Goal: Check status: Check status

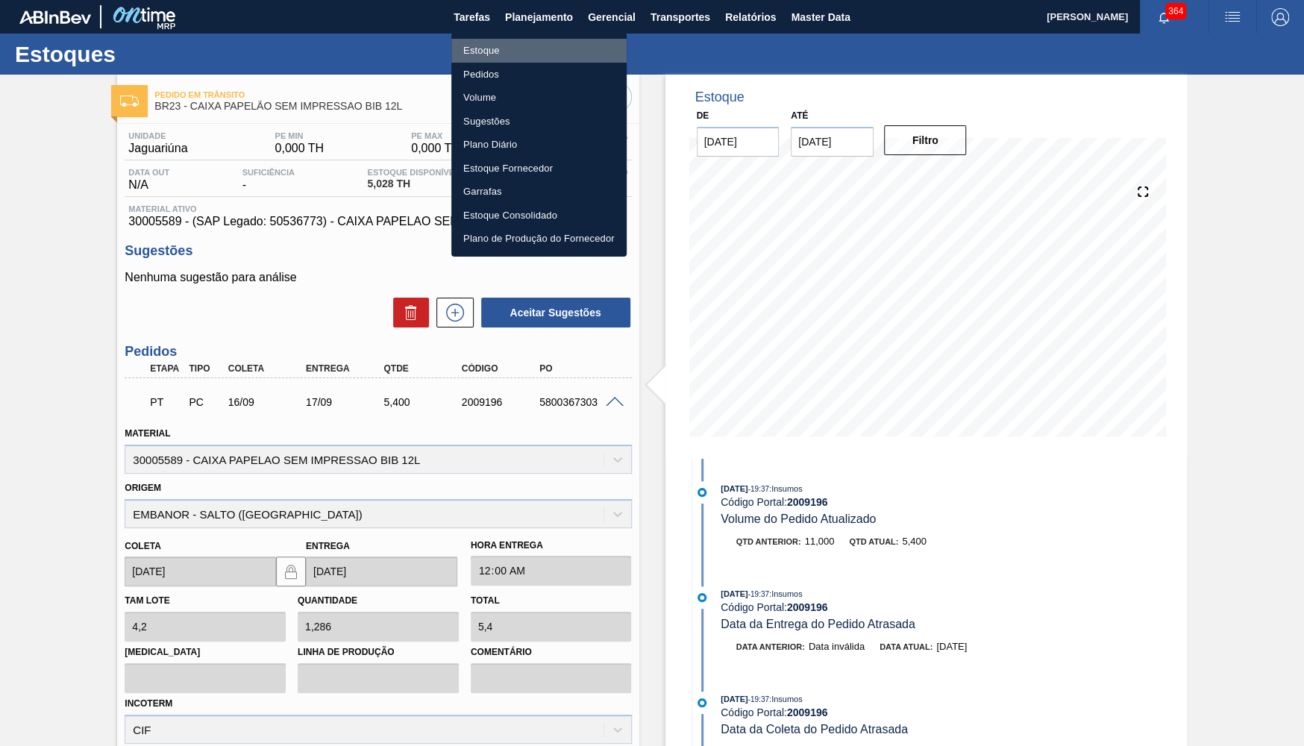
click at [493, 43] on li "Estoque" at bounding box center [538, 51] width 175 height 24
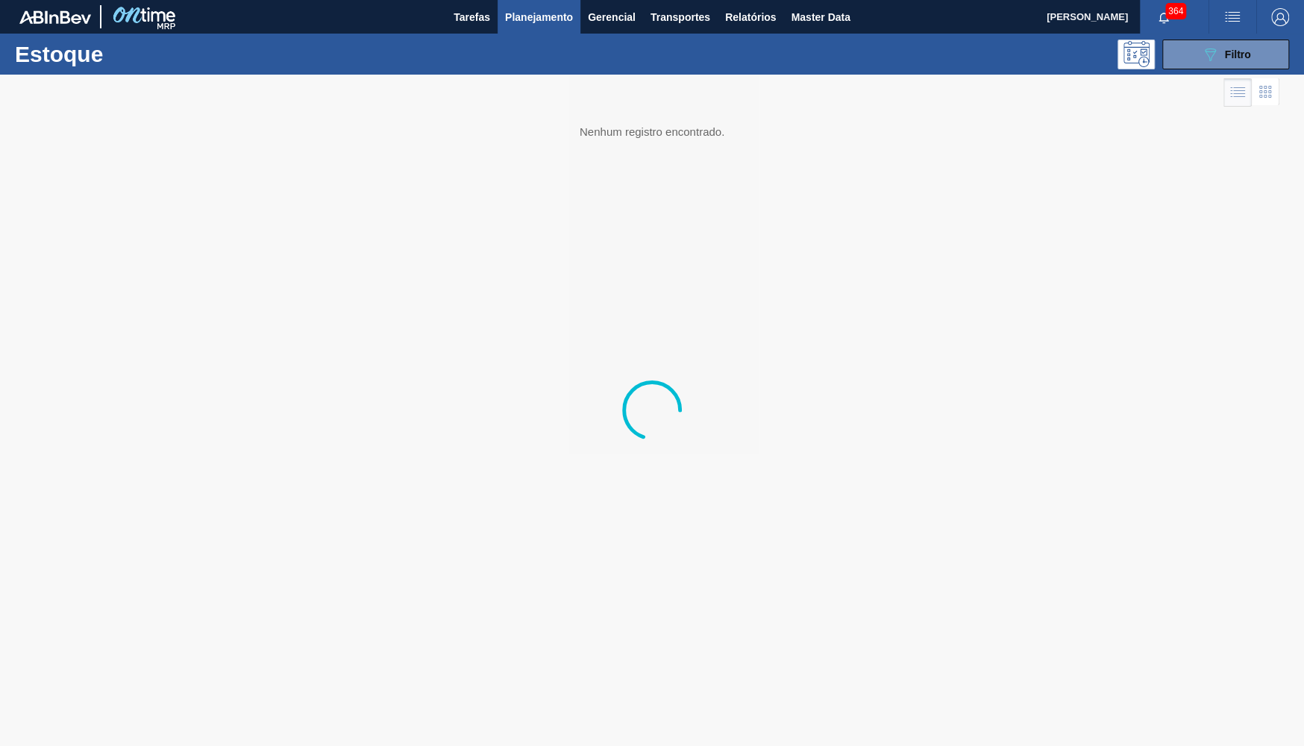
click at [1292, 65] on div "089F7B8B-B2A5-4AFE-B5C0-19BA573D28AC Filtro" at bounding box center [1226, 55] width 142 height 30
click at [1264, 57] on button "089F7B8B-B2A5-4AFE-B5C0-19BA573D28AC Filtro" at bounding box center [1226, 55] width 127 height 30
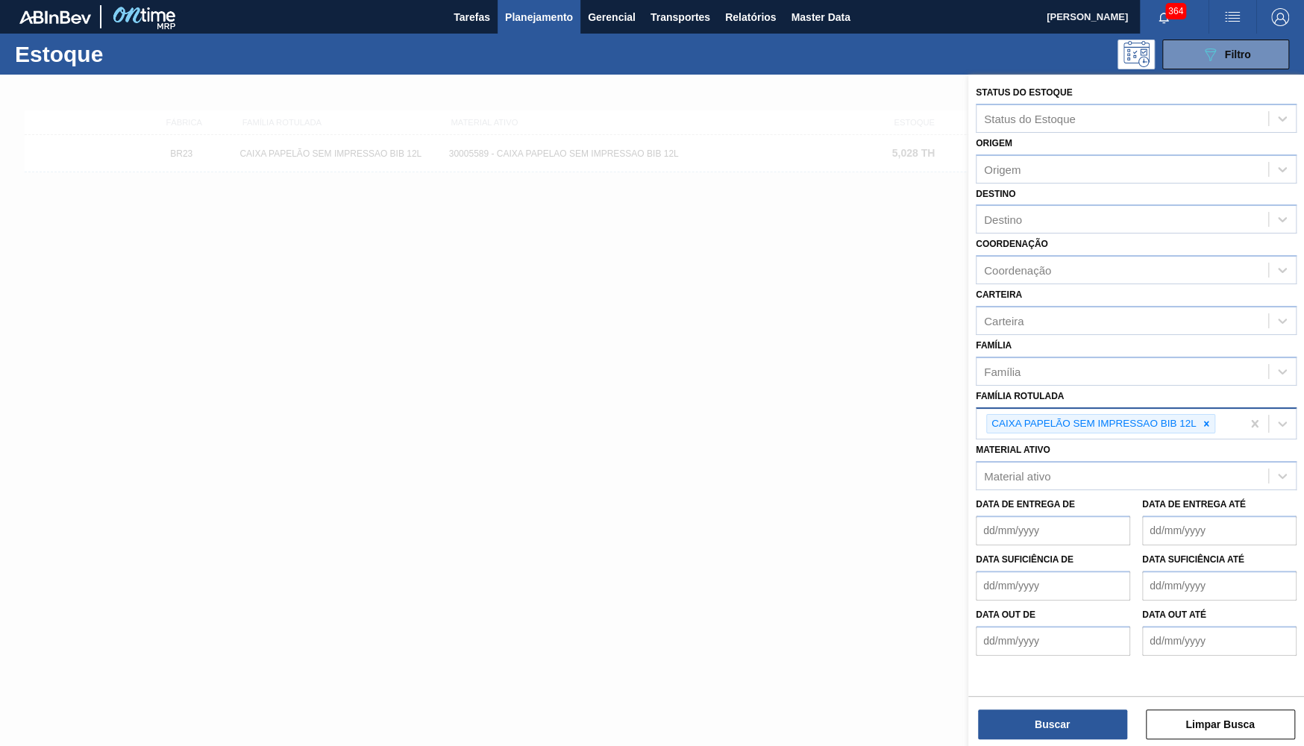
click at [1195, 415] on div "CAIXA PAPELÃO SEM IMPRESSAO BIB 12L" at bounding box center [1092, 424] width 211 height 19
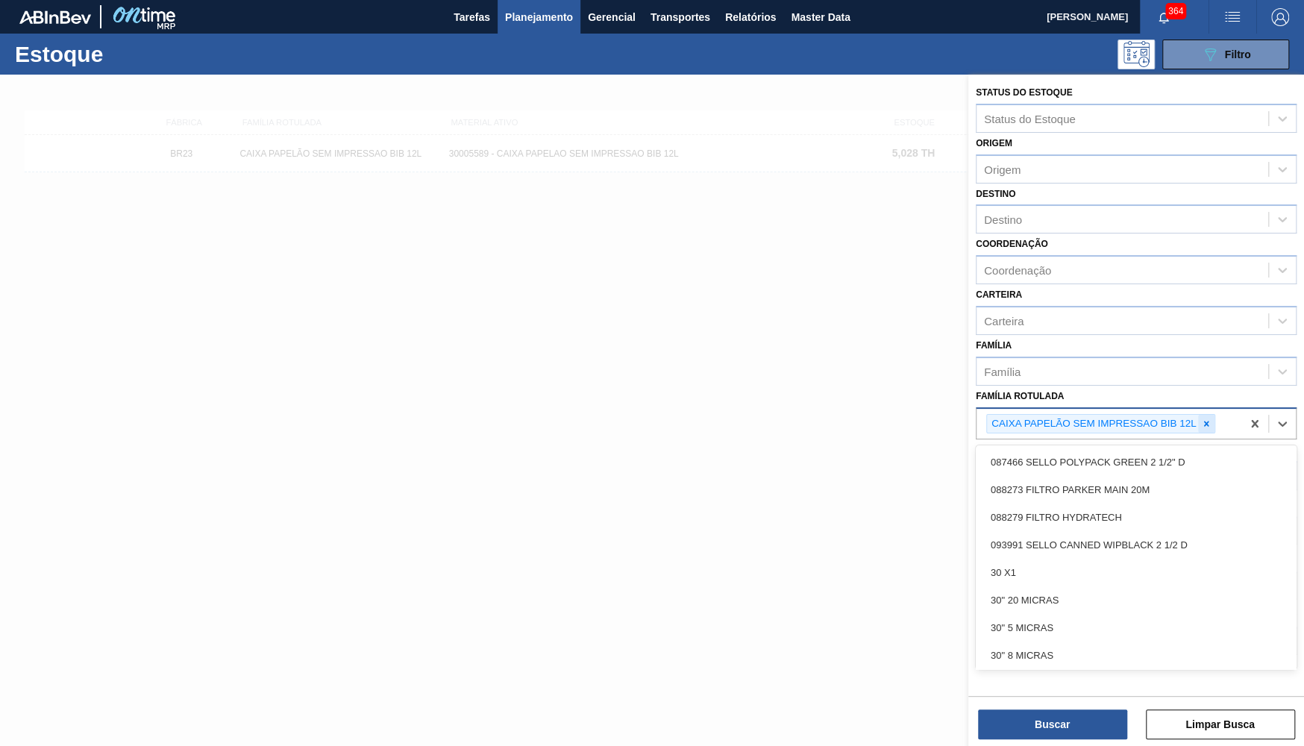
click at [1210, 416] on div at bounding box center [1206, 424] width 16 height 19
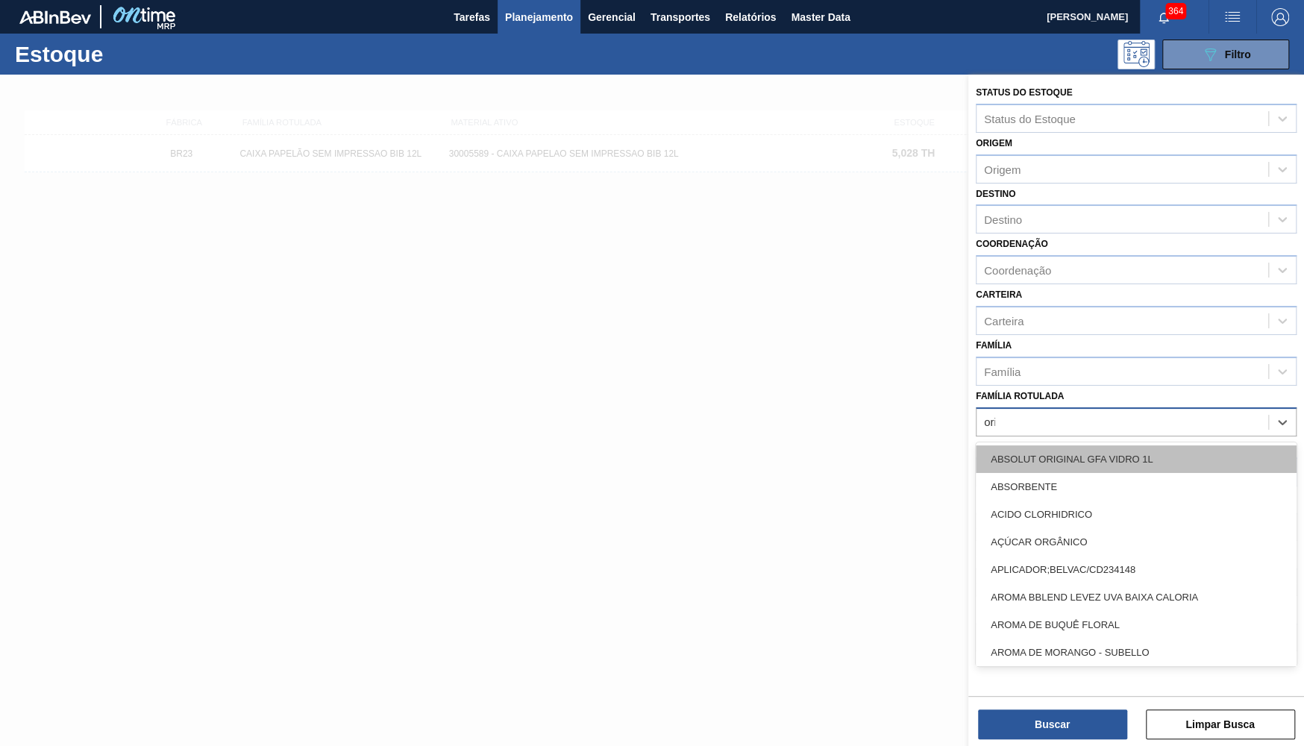
type Rotulada "orig"
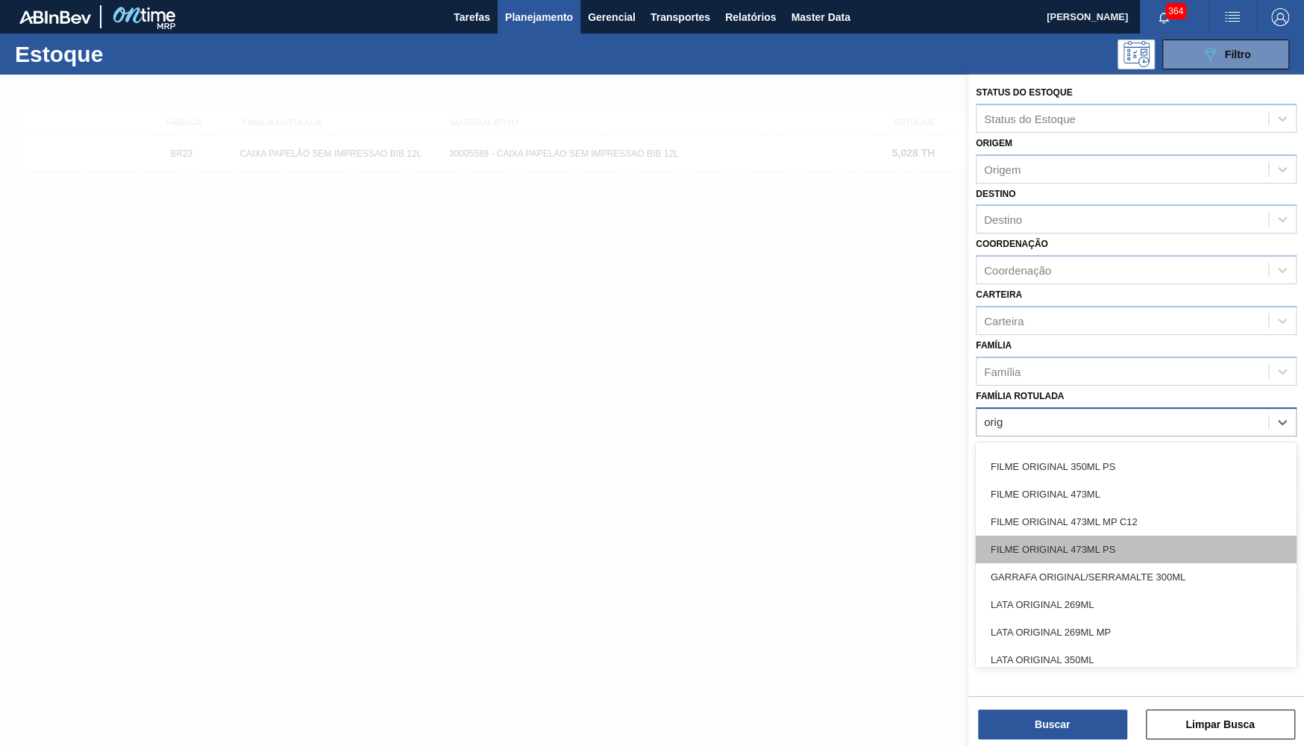
scroll to position [582, 0]
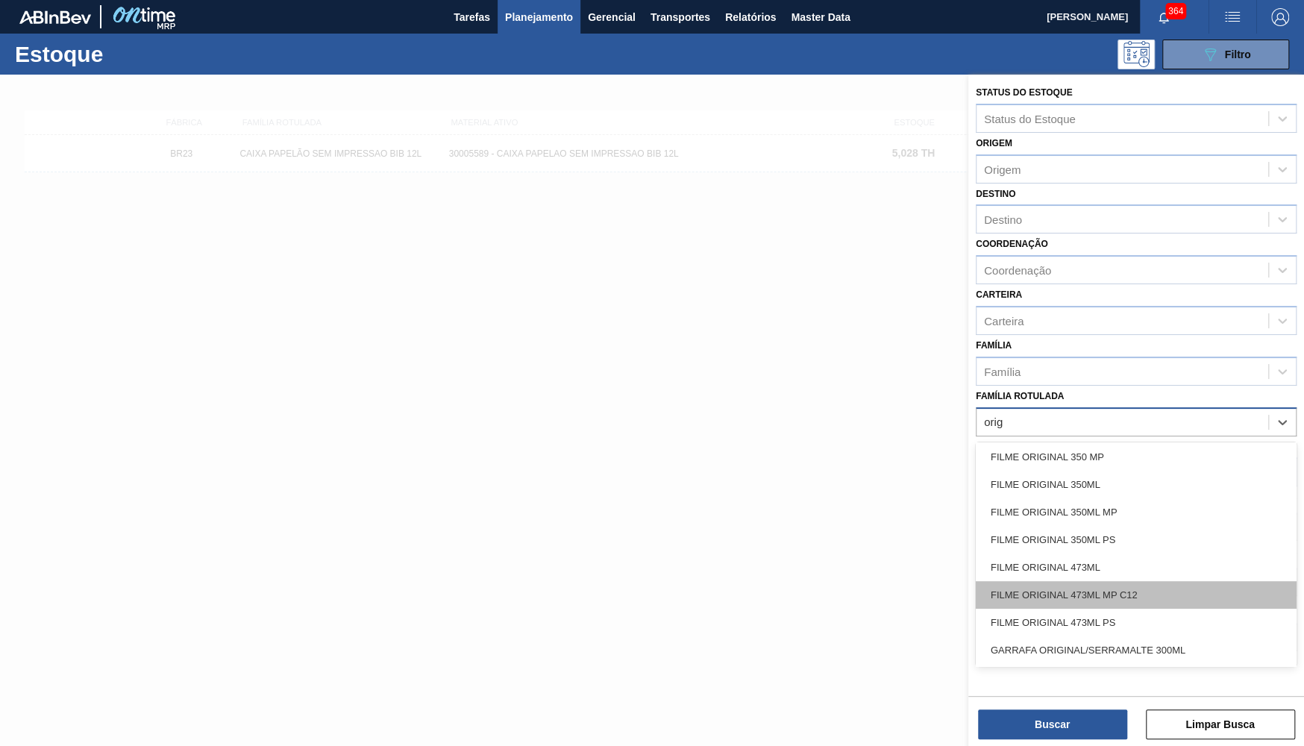
click at [1134, 581] on div "FILME ORIGINAL 473ML MP C12" at bounding box center [1136, 595] width 321 height 28
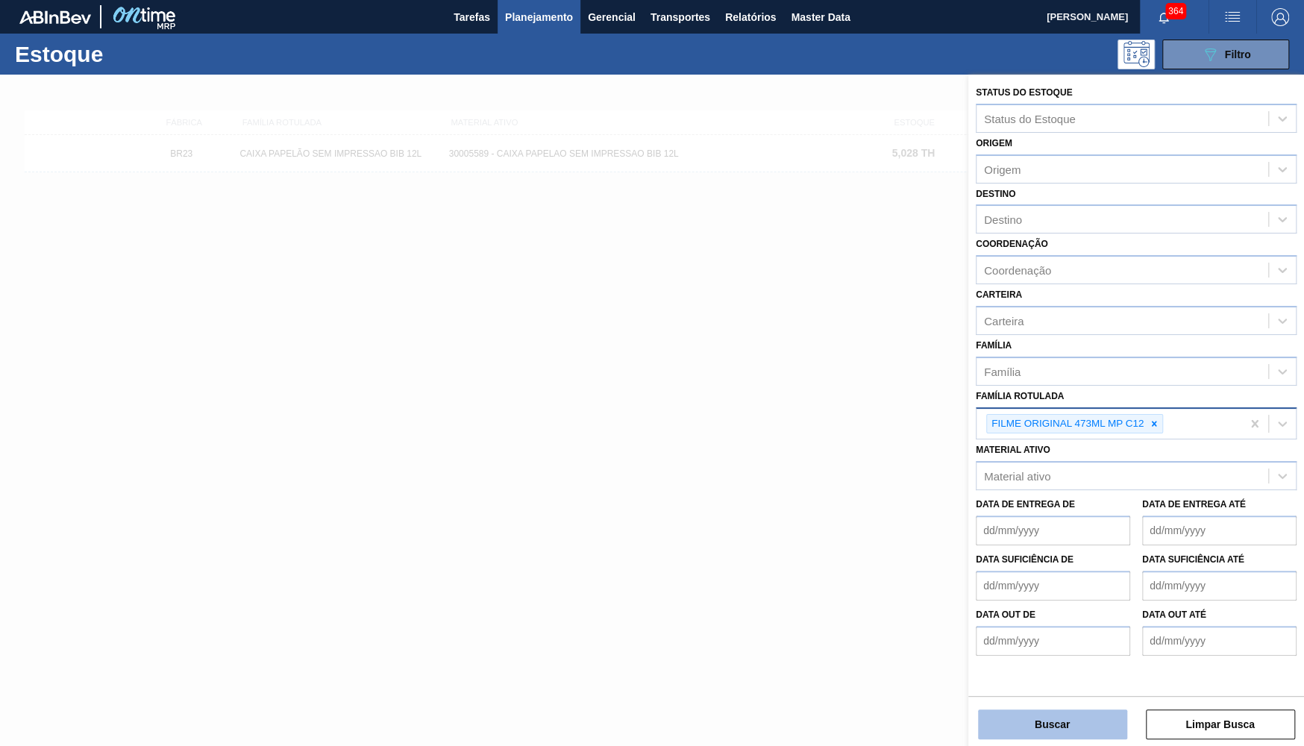
click at [1072, 720] on button "Buscar" at bounding box center [1052, 725] width 149 height 30
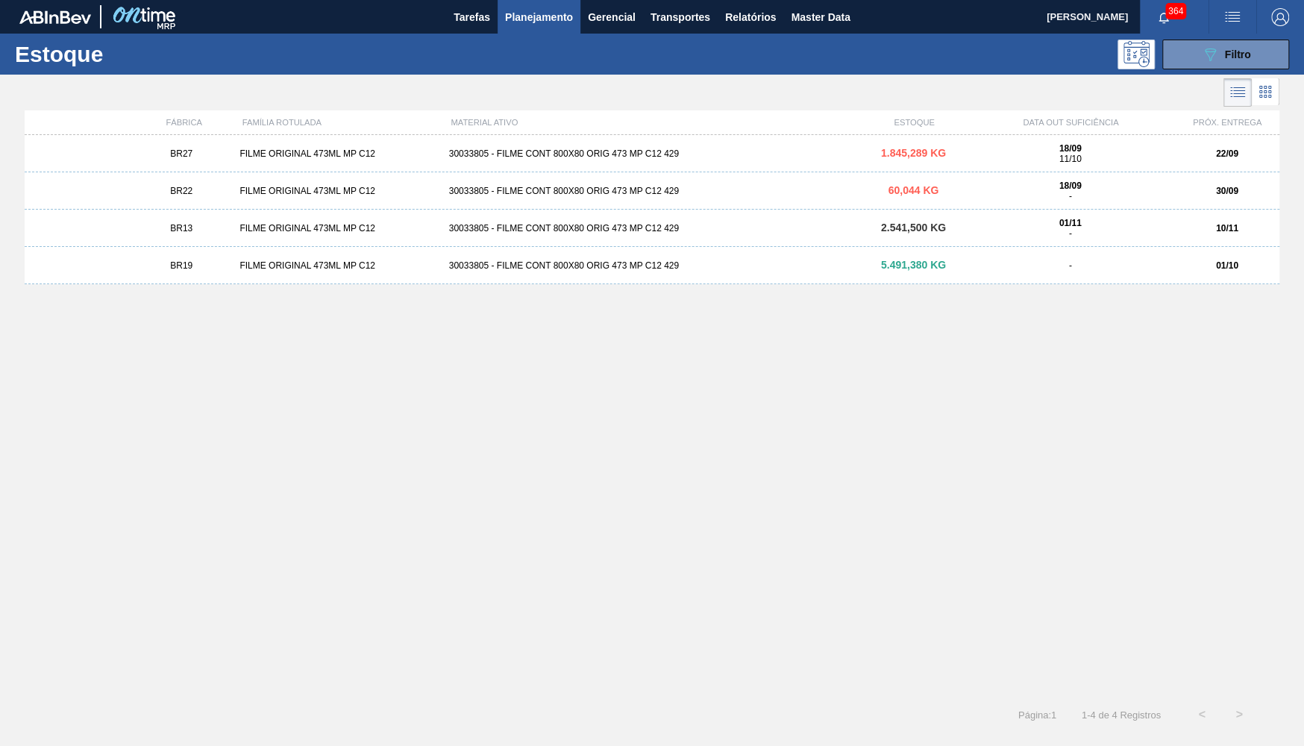
drag, startPoint x: 841, startPoint y: 267, endPoint x: 435, endPoint y: 584, distance: 515.1
click at [844, 268] on div "30033805 - FILME CONT 800X80 ORIG 473 MP C12 429" at bounding box center [652, 265] width 419 height 10
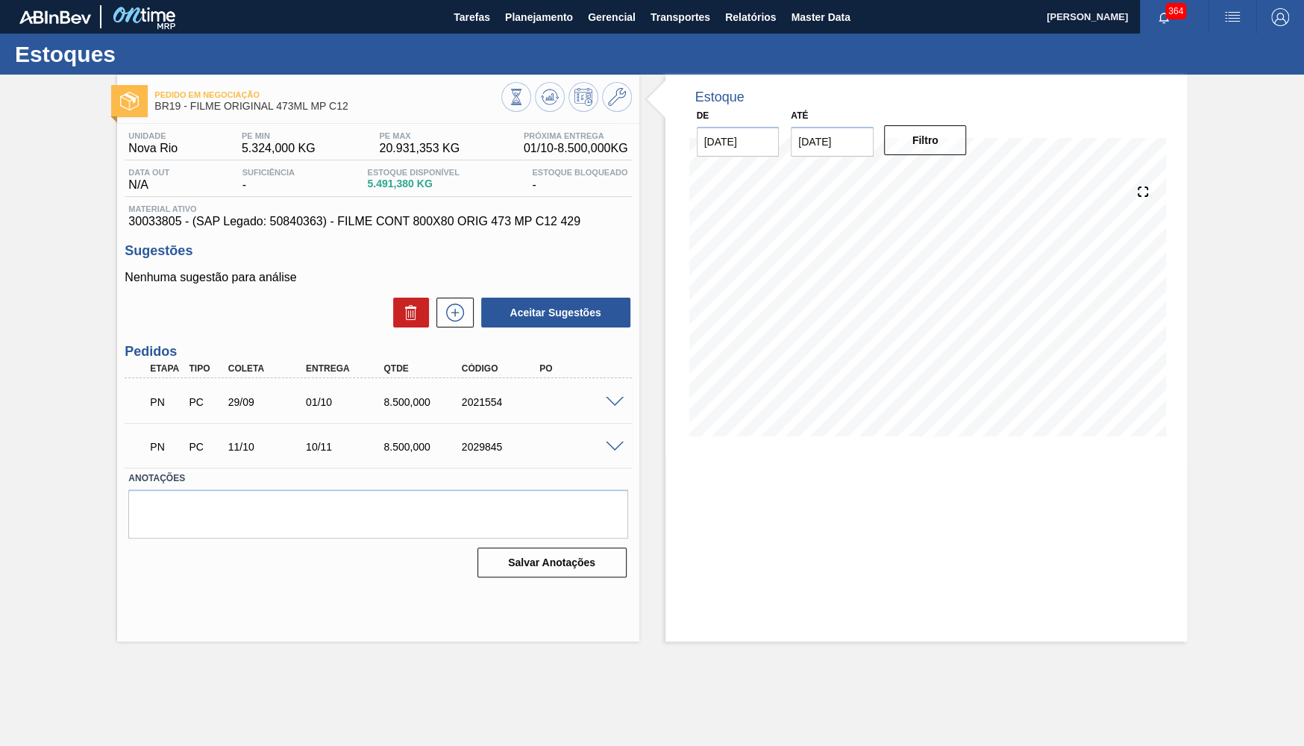
click at [607, 404] on span at bounding box center [615, 402] width 18 height 11
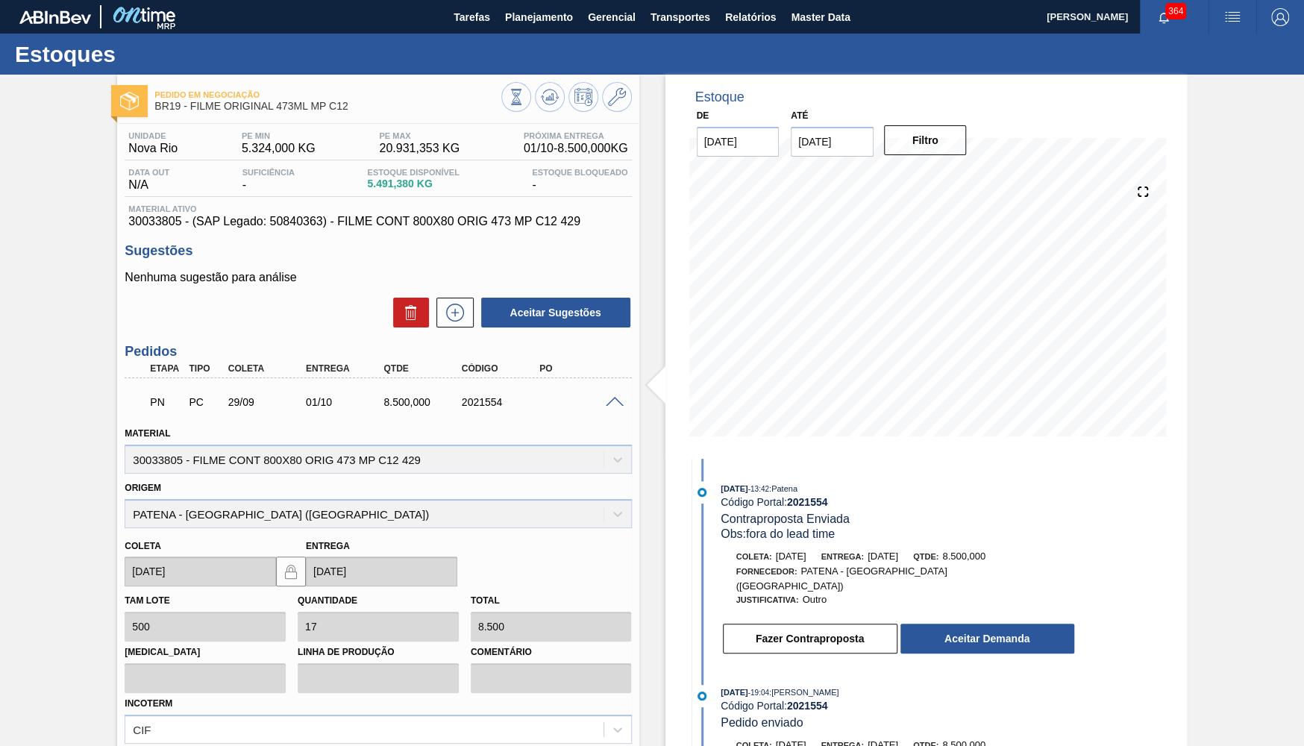
click at [898, 553] on span "[DATE]" at bounding box center [883, 556] width 31 height 11
click at [1004, 624] on button "Aceitar Demanda" at bounding box center [988, 639] width 174 height 30
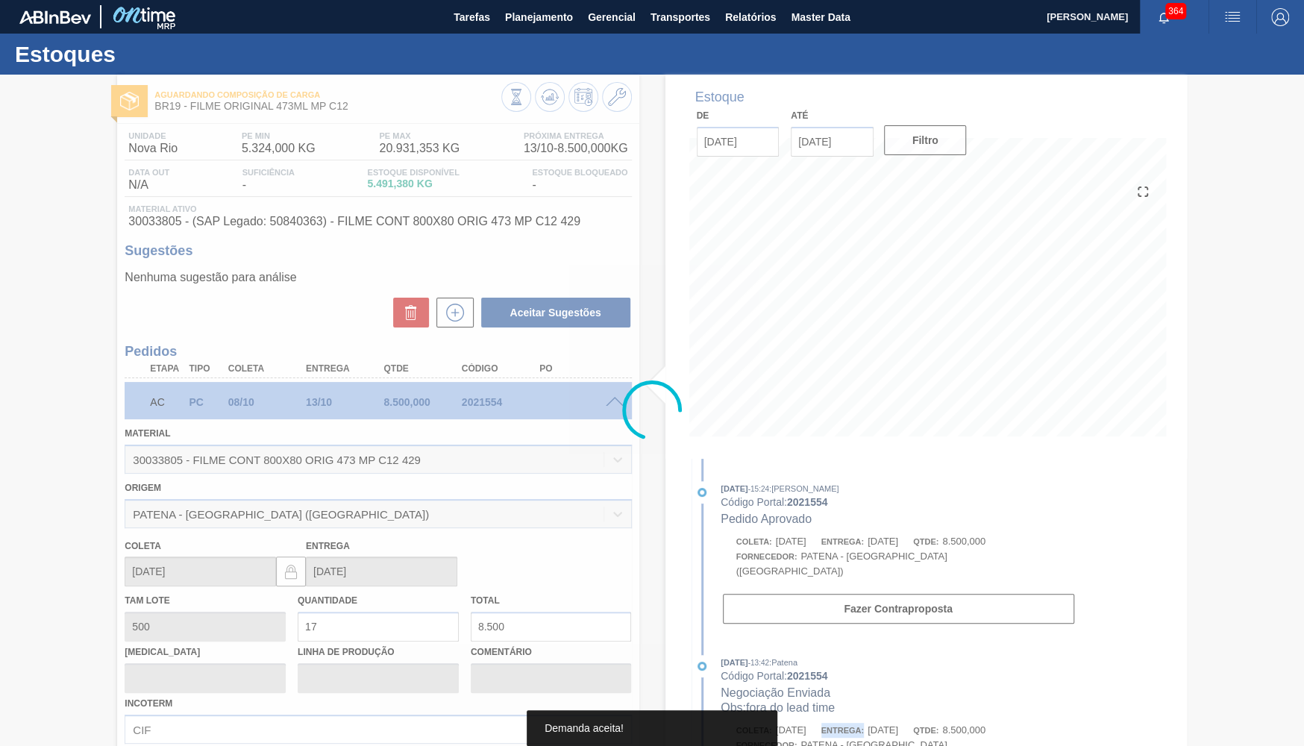
type input "[DATE]"
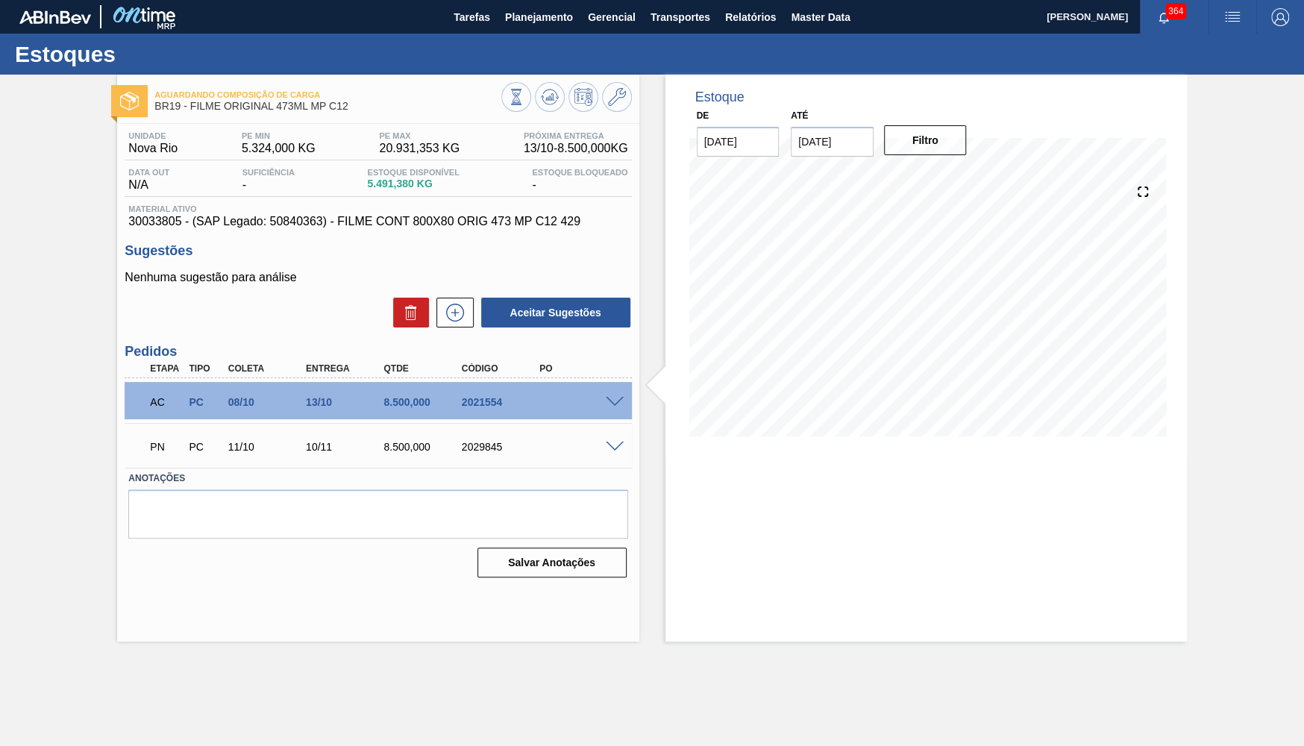
click at [605, 444] on div at bounding box center [617, 445] width 30 height 11
click at [609, 445] on span at bounding box center [615, 447] width 18 height 11
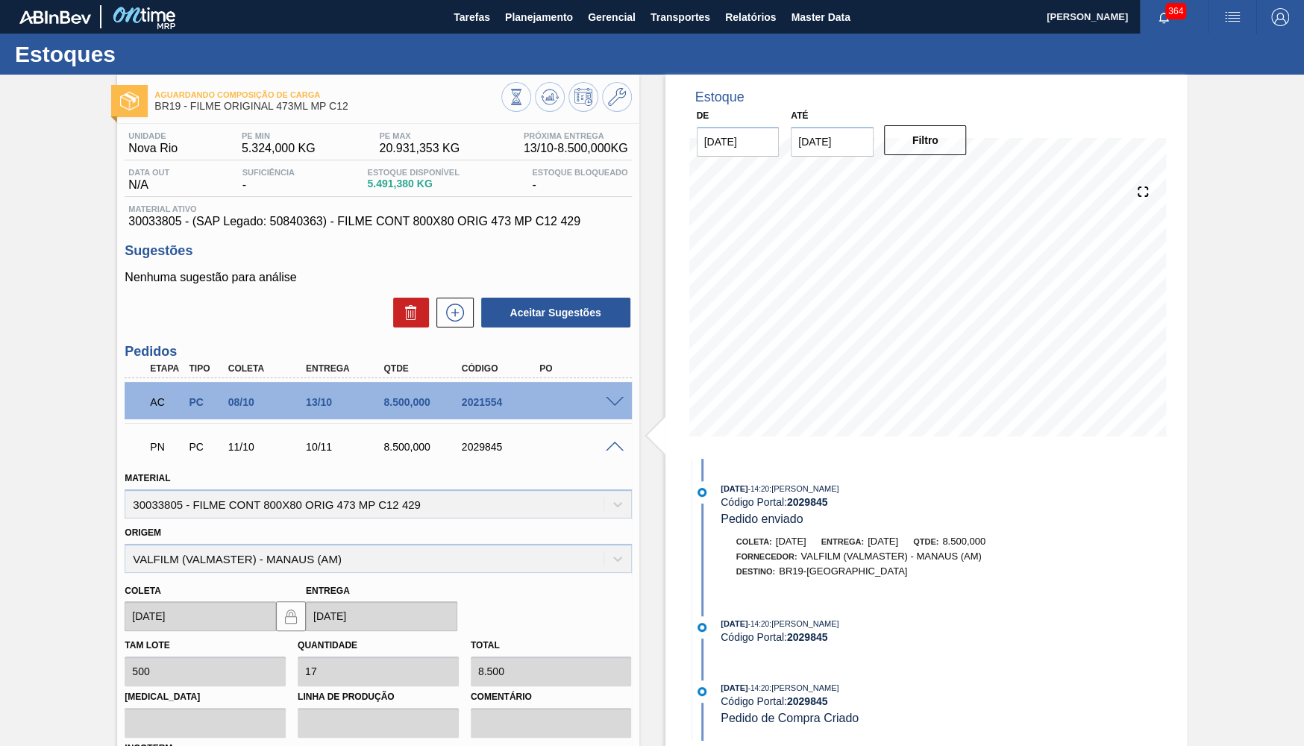
click at [609, 445] on span at bounding box center [615, 447] width 18 height 11
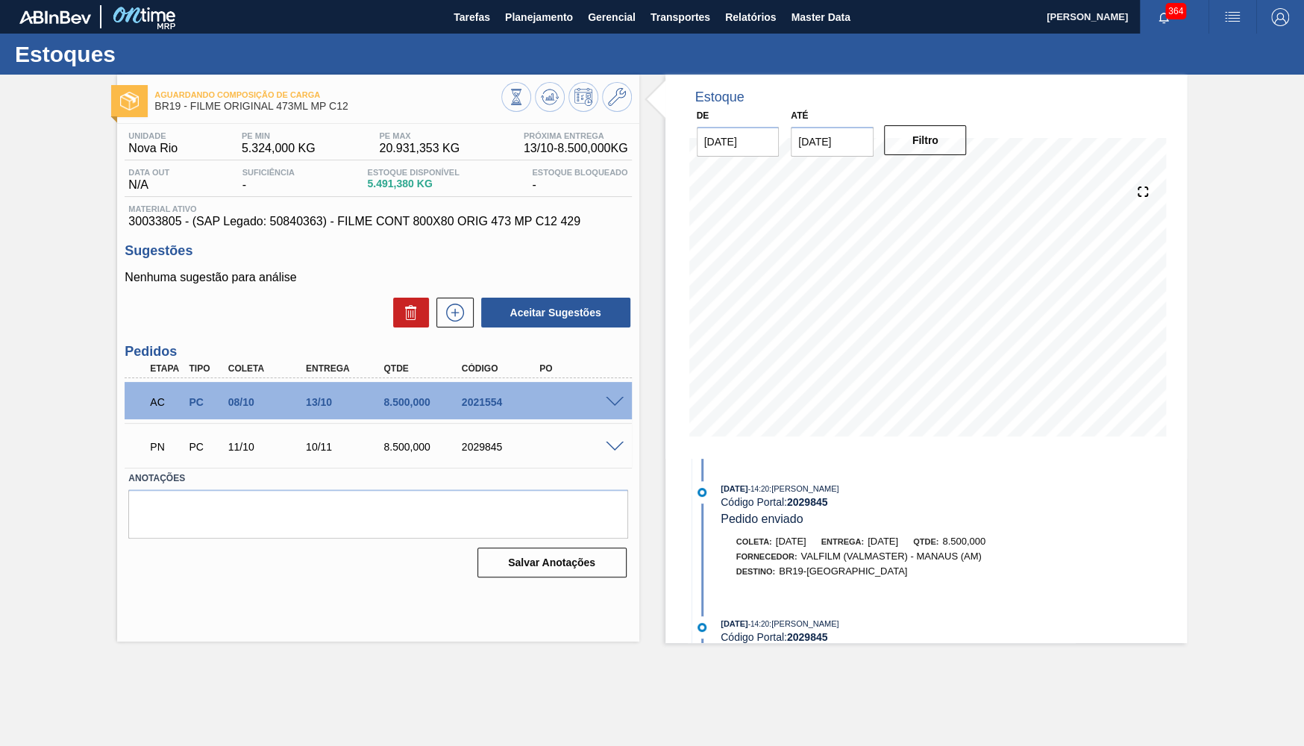
click at [543, 81] on div "Aguardando Composição de Carga BR19 - FILME ORIGINAL 473ML MP C12" at bounding box center [378, 95] width 522 height 41
click at [547, 87] on button at bounding box center [550, 97] width 30 height 30
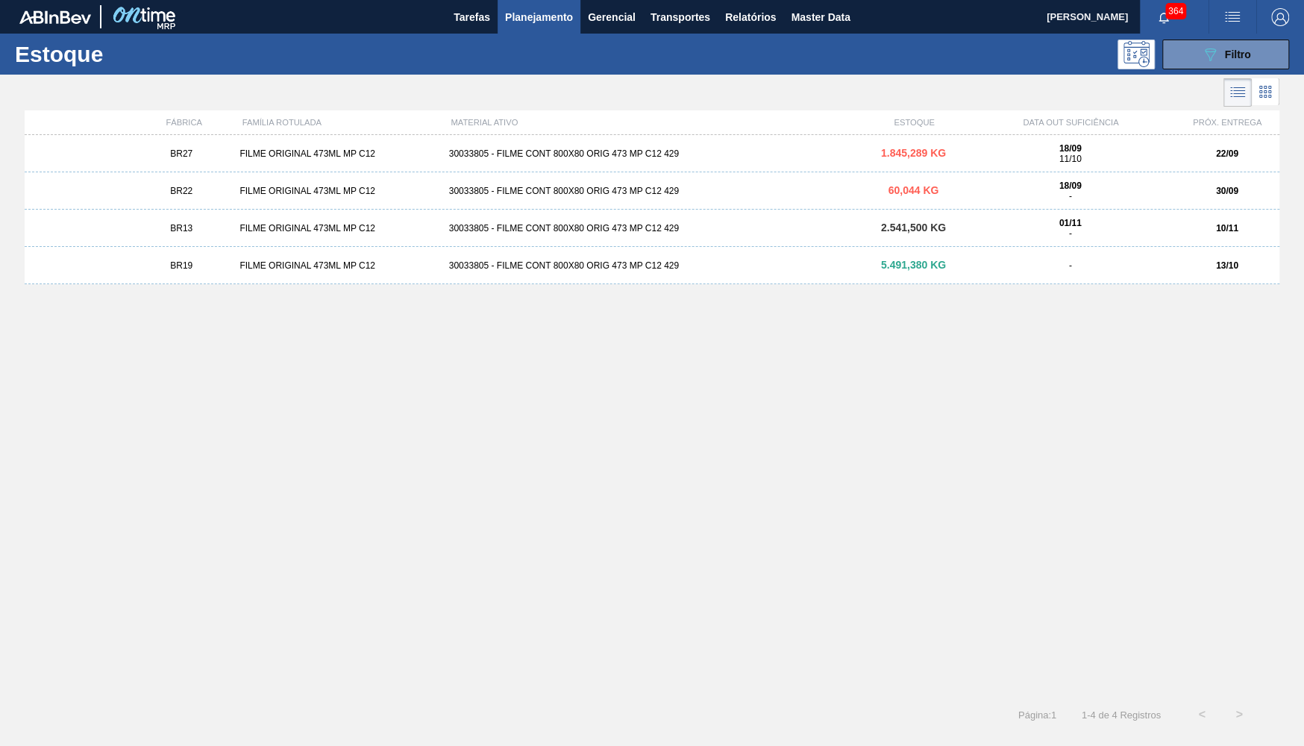
click at [210, 151] on div "BR27" at bounding box center [181, 153] width 104 height 10
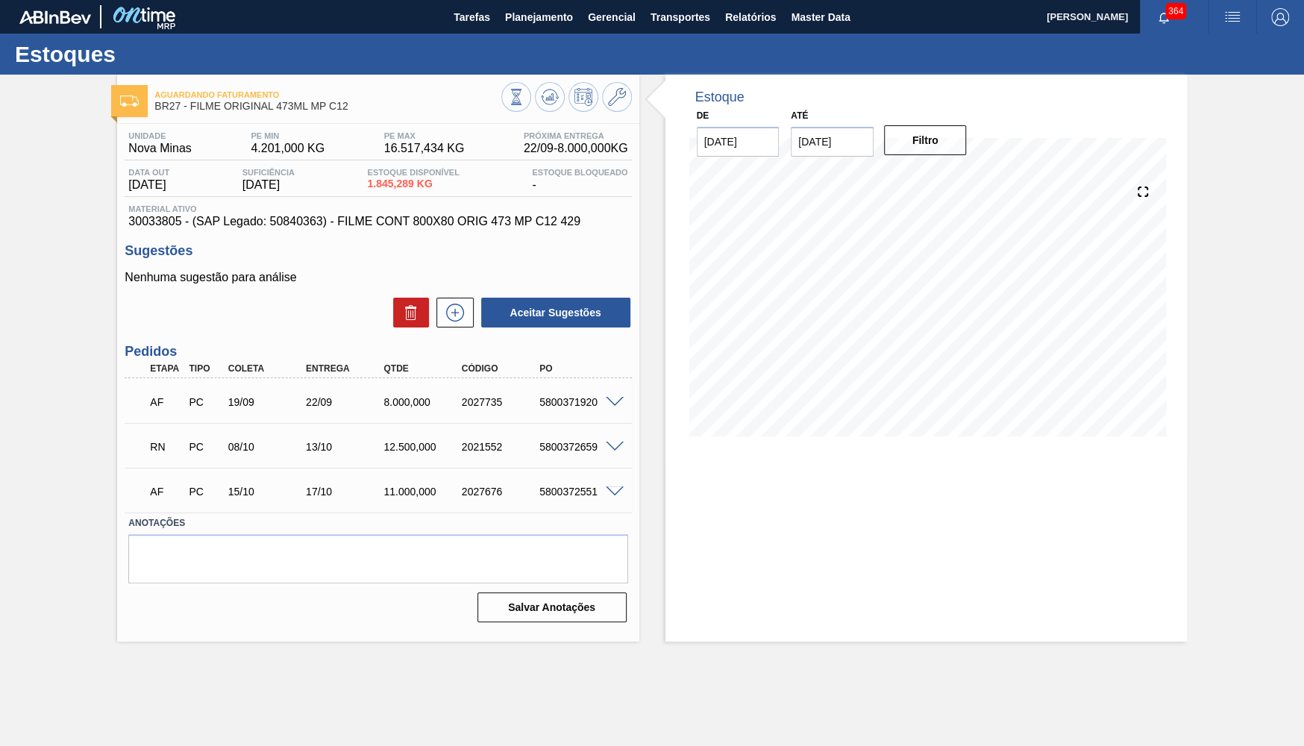
click at [604, 450] on div at bounding box center [617, 445] width 30 height 11
click at [612, 448] on span at bounding box center [615, 447] width 18 height 11
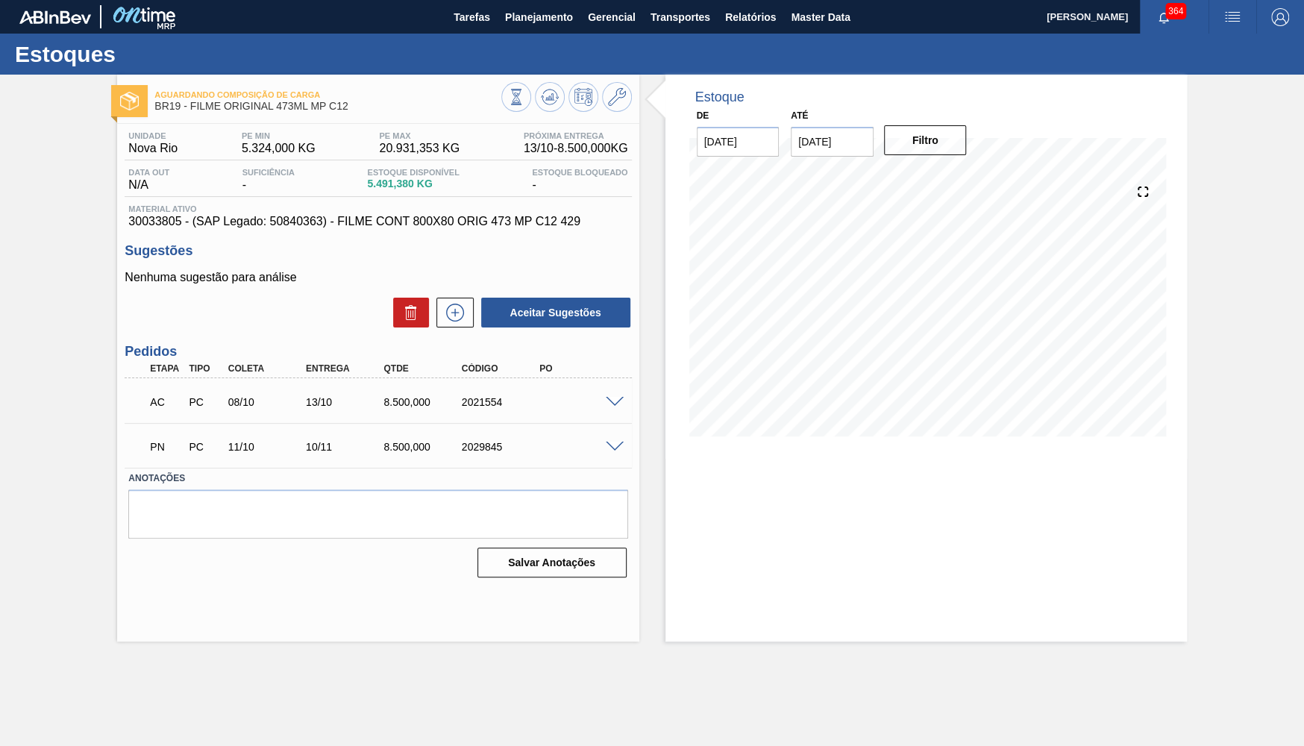
click at [607, 405] on span at bounding box center [615, 402] width 18 height 11
